Goal: Navigation & Orientation: Find specific page/section

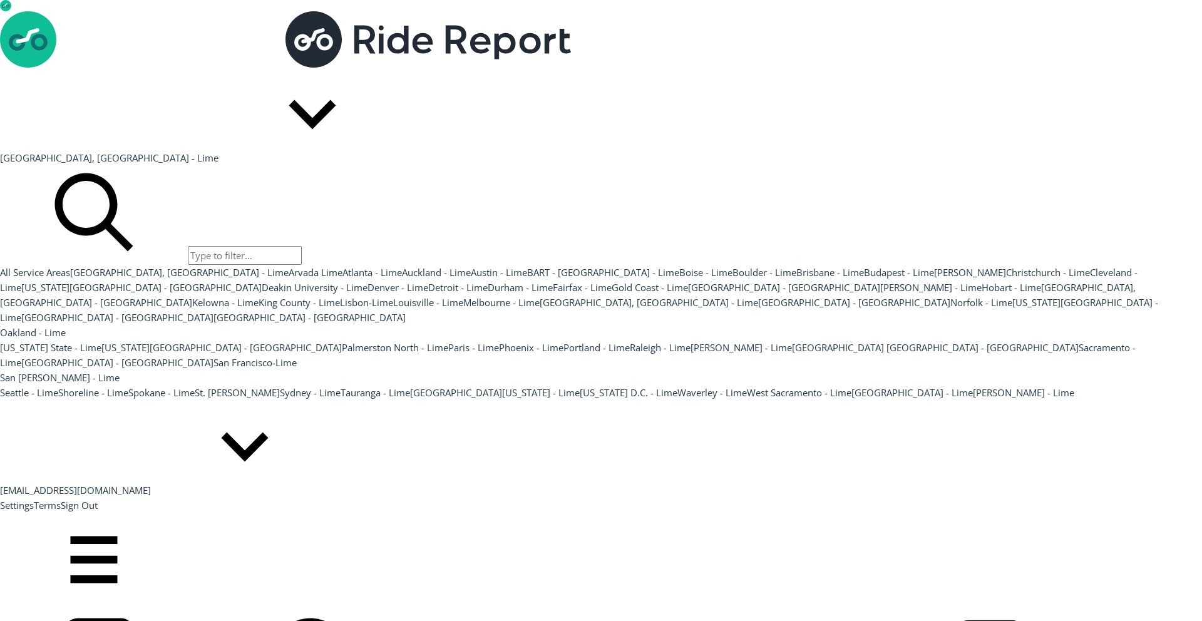
scroll to position [20, 0]
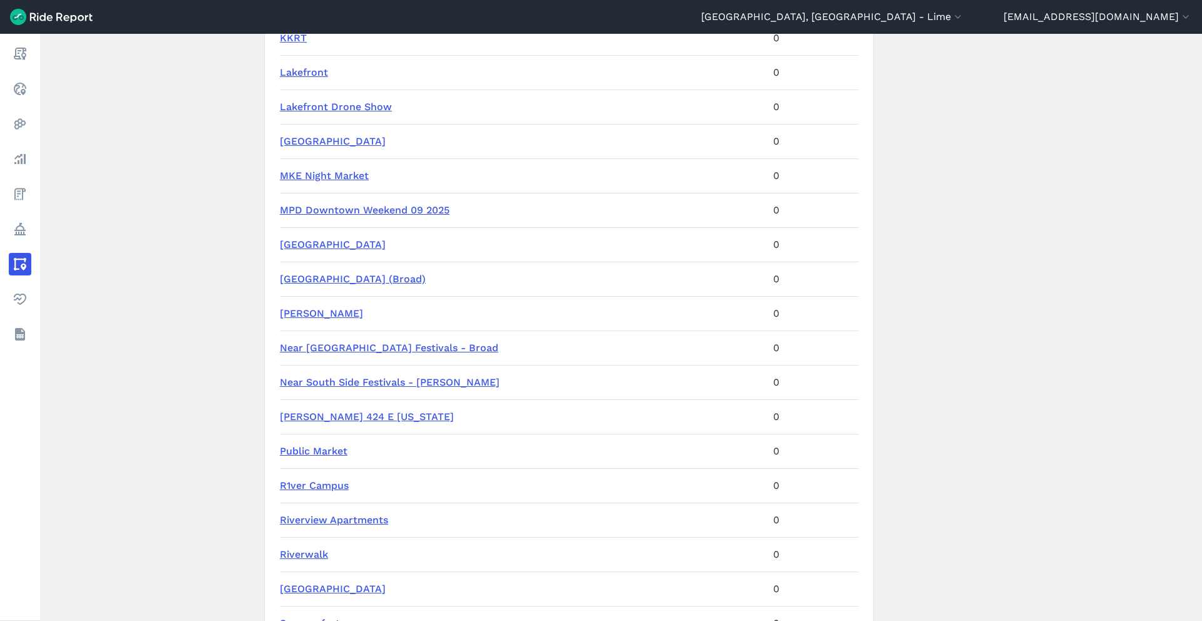
scroll to position [1184, 0]
click at [404, 207] on link "MPD Downtown Weekend 09 2025" at bounding box center [365, 209] width 170 height 12
